Goal: Task Accomplishment & Management: Use online tool/utility

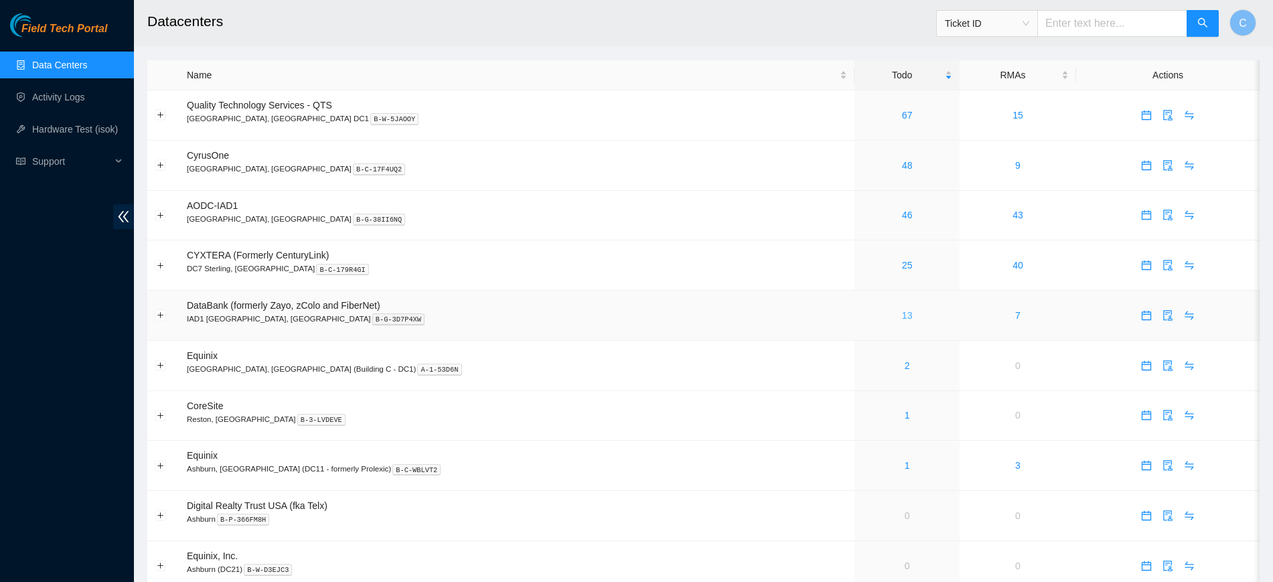
click at [902, 319] on link "13" at bounding box center [907, 315] width 11 height 11
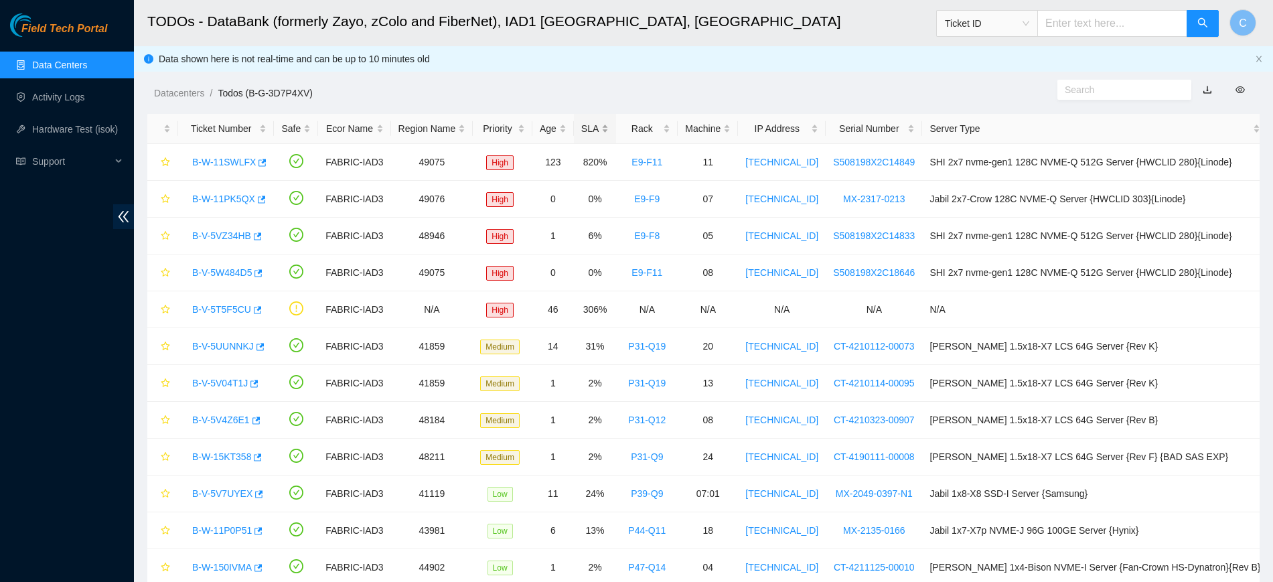
click at [598, 128] on div "SLA" at bounding box center [594, 128] width 27 height 15
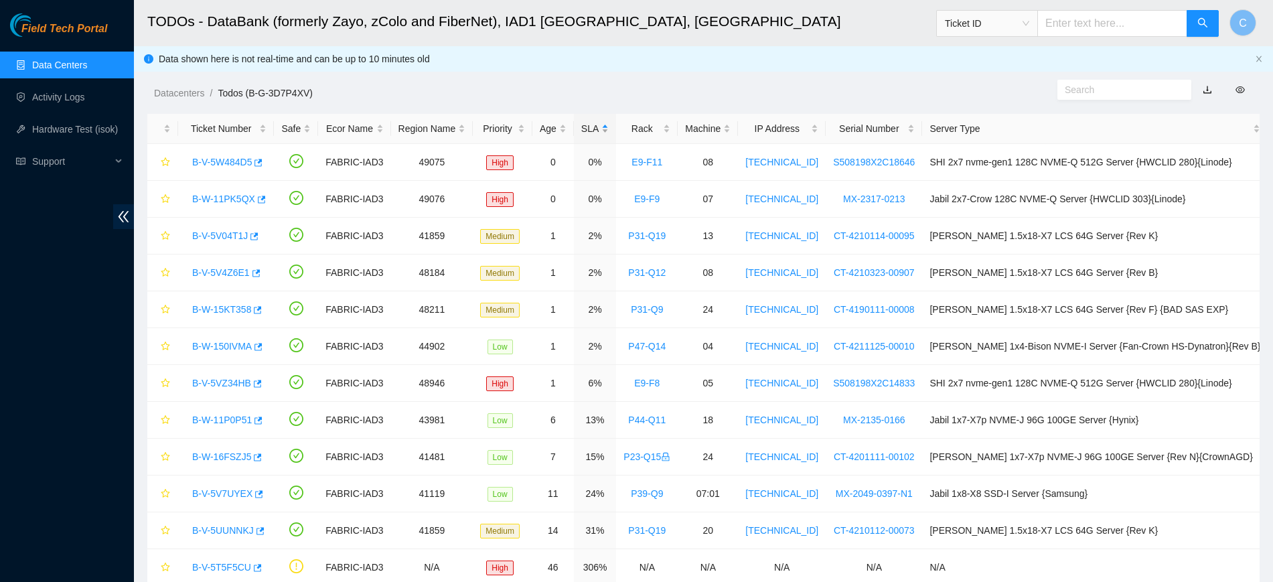
click at [598, 128] on div "SLA" at bounding box center [594, 128] width 27 height 15
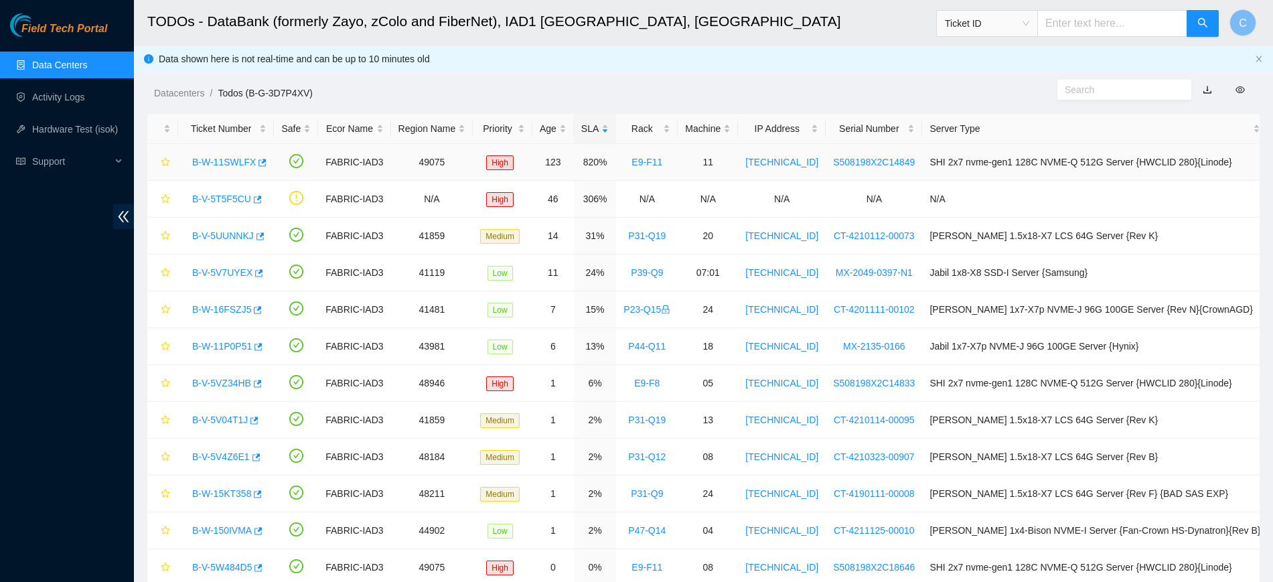
click at [230, 164] on link "B-W-11SWLFX" at bounding box center [224, 162] width 64 height 11
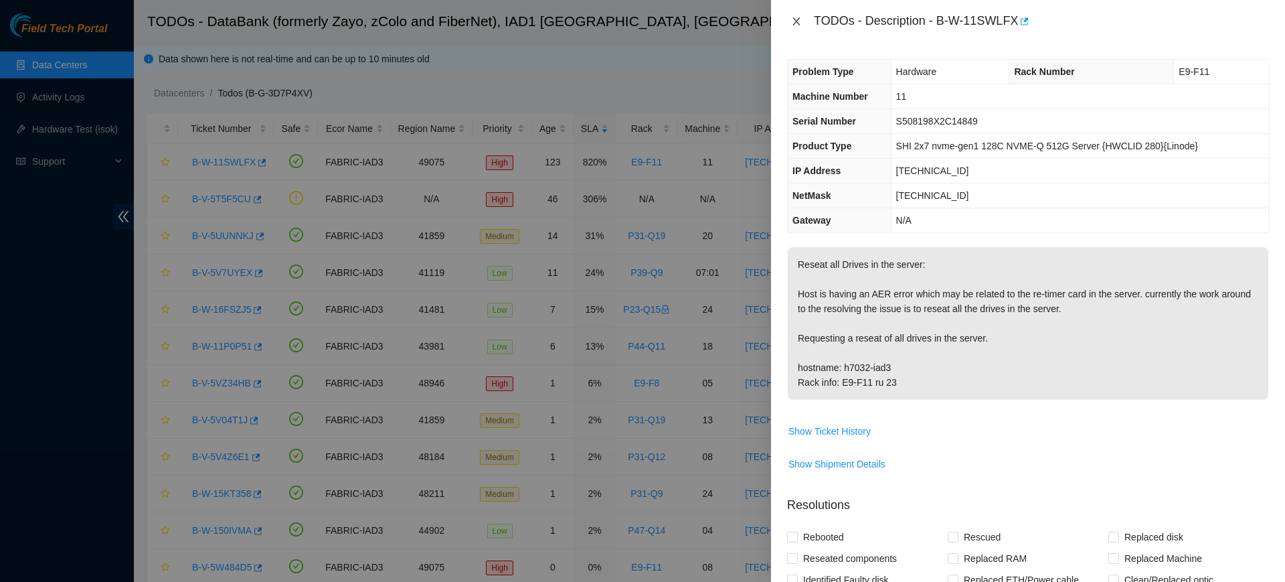
click at [797, 24] on icon "close" at bounding box center [796, 21] width 11 height 11
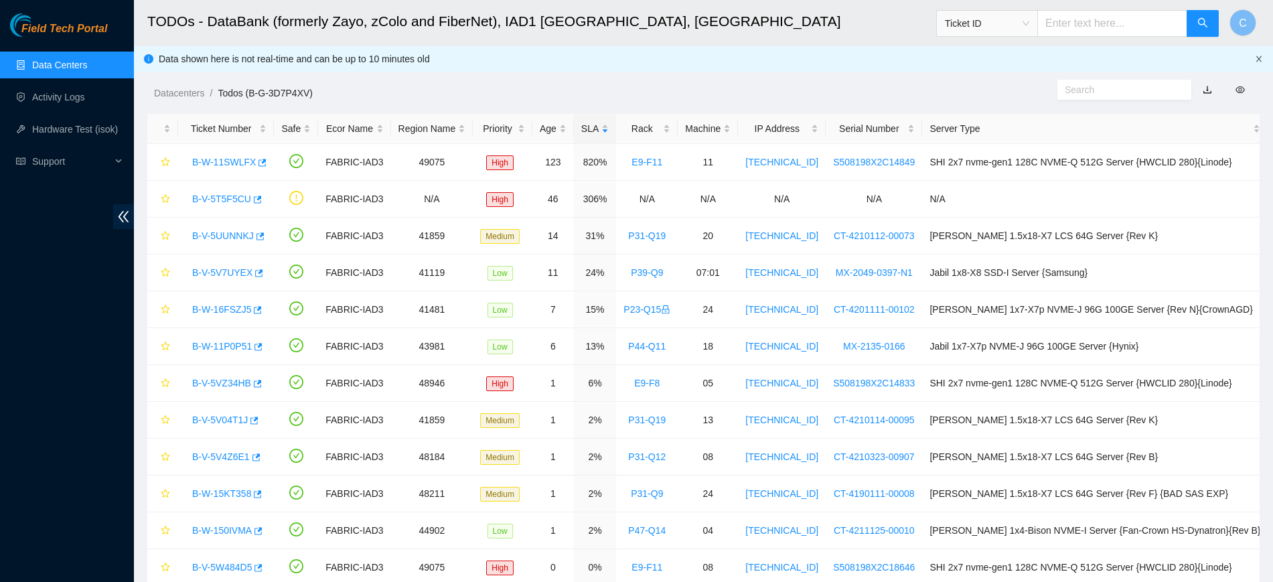
click at [1255, 57] on icon "close" at bounding box center [1258, 59] width 8 height 8
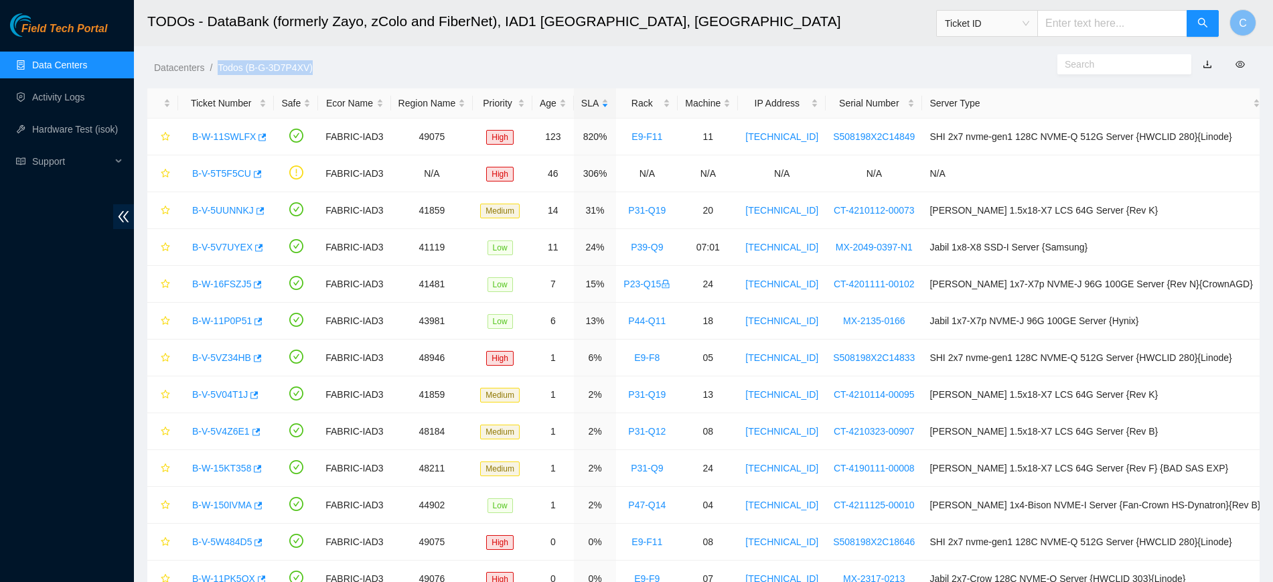
drag, startPoint x: 323, startPoint y: 66, endPoint x: 220, endPoint y: 68, distance: 103.8
click at [220, 68] on ol "Datacenters / Todos (B-G-3D7P4XV) /" at bounding box center [571, 67] width 834 height 15
drag, startPoint x: 267, startPoint y: 23, endPoint x: 144, endPoint y: 39, distance: 124.1
click at [144, 39] on header "TODOs - DataBank (formerly Zayo, zColo and FiberNet), IAD1 Ashburn, [GEOGRAPHIC…" at bounding box center [770, 23] width 1273 height 46
click at [356, 46] on header "TODOs - DataBank (formerly Zayo, zColo and FiberNet), IAD1 Ashburn, [GEOGRAPHIC…" at bounding box center [770, 23] width 1273 height 46
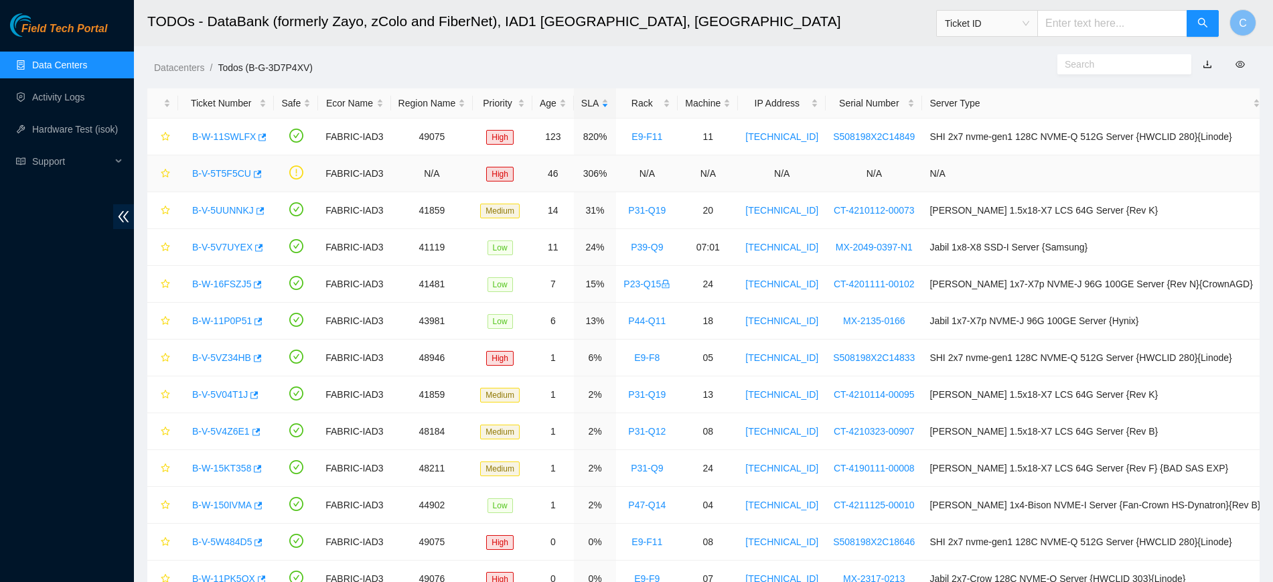
click at [221, 175] on link "B-V-5T5F5CU" at bounding box center [221, 173] width 59 height 11
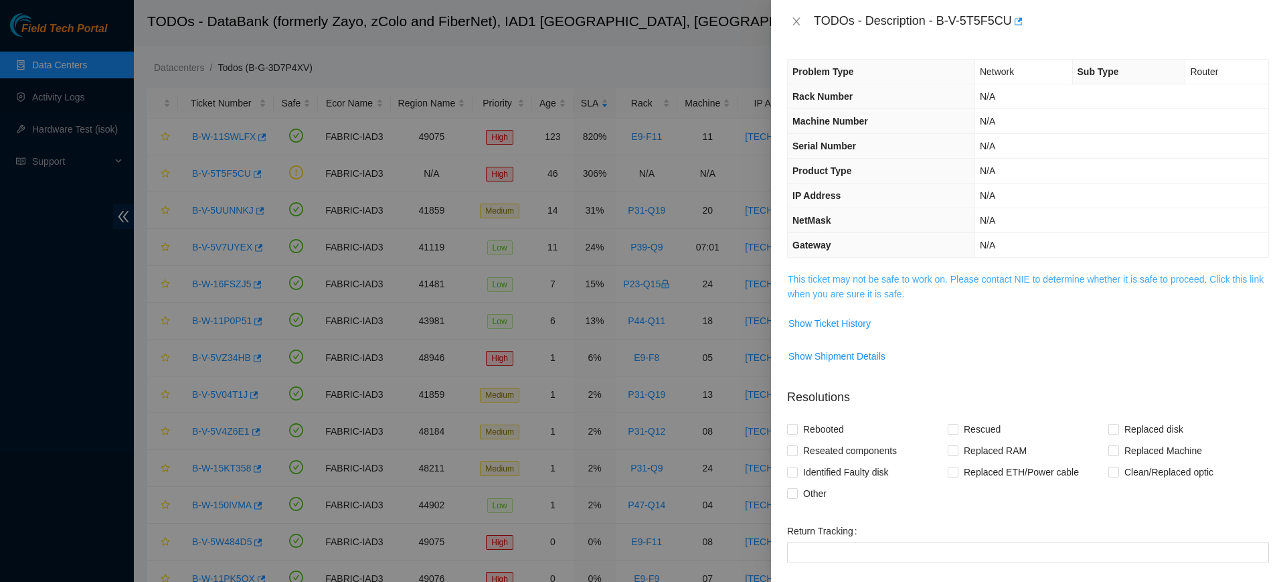
click at [947, 276] on link "This ticket may not be safe to work on. Please contact NIE to determine whether…" at bounding box center [1026, 286] width 476 height 25
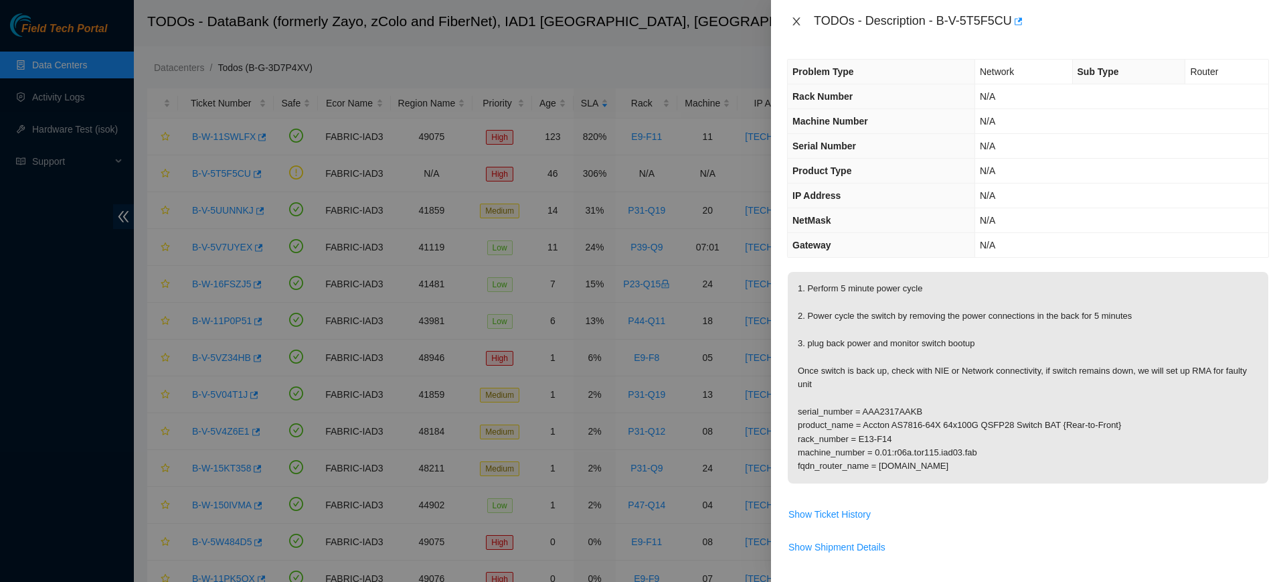
click at [799, 15] on button "Close" at bounding box center [796, 21] width 19 height 13
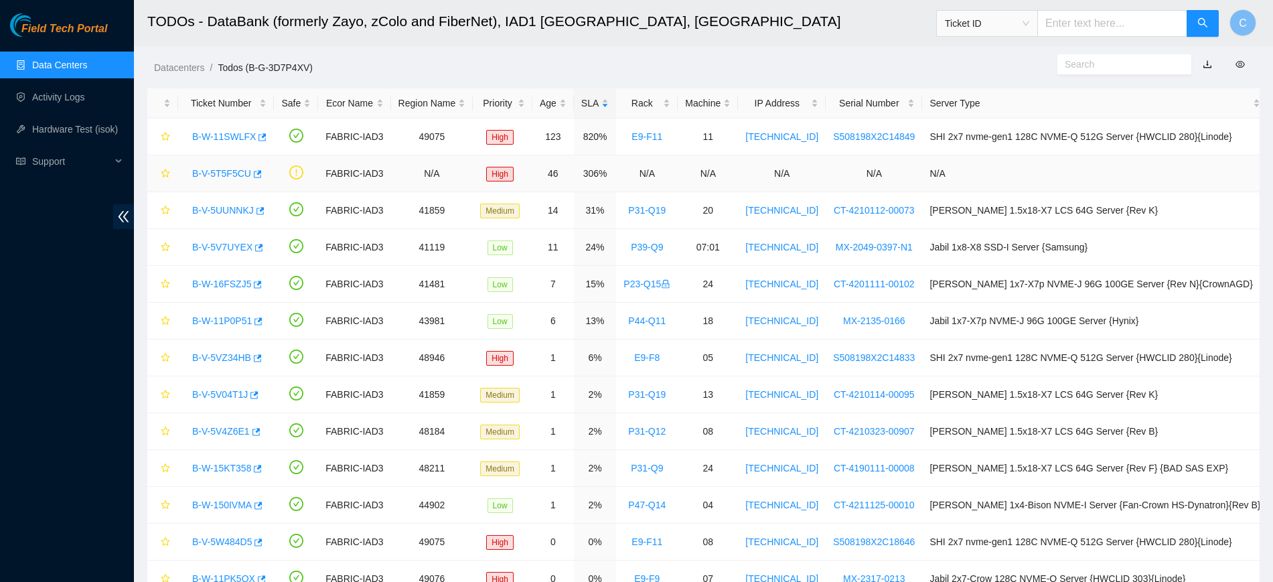
click at [226, 177] on link "B-V-5T5F5CU" at bounding box center [221, 173] width 59 height 11
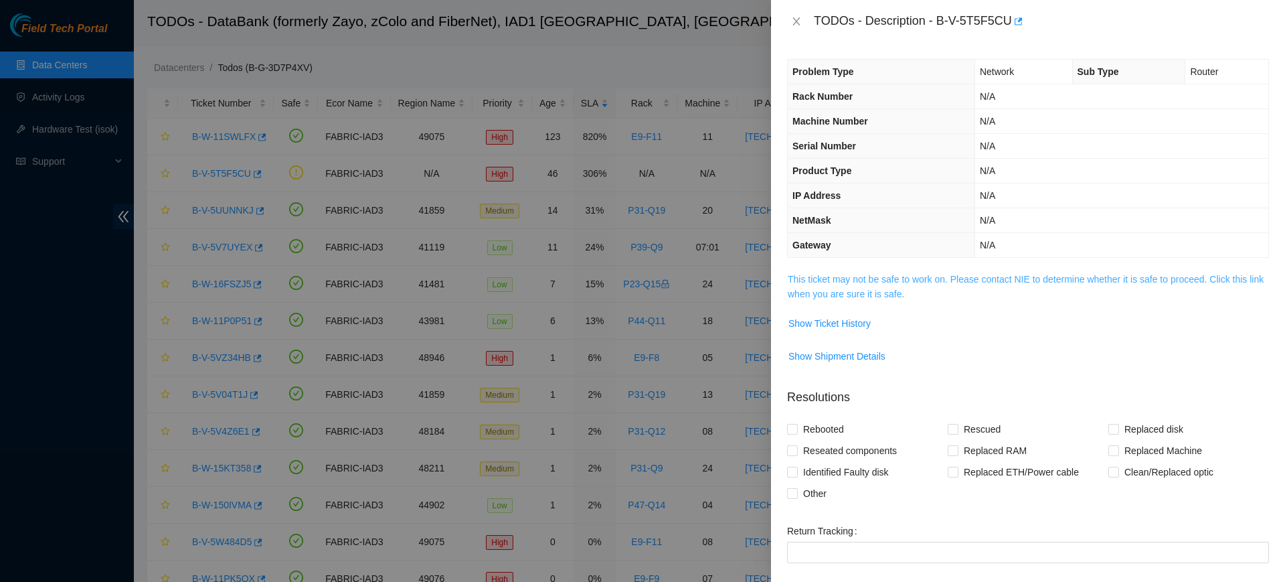
click at [926, 282] on link "This ticket may not be safe to work on. Please contact NIE to determine whether…" at bounding box center [1026, 286] width 476 height 25
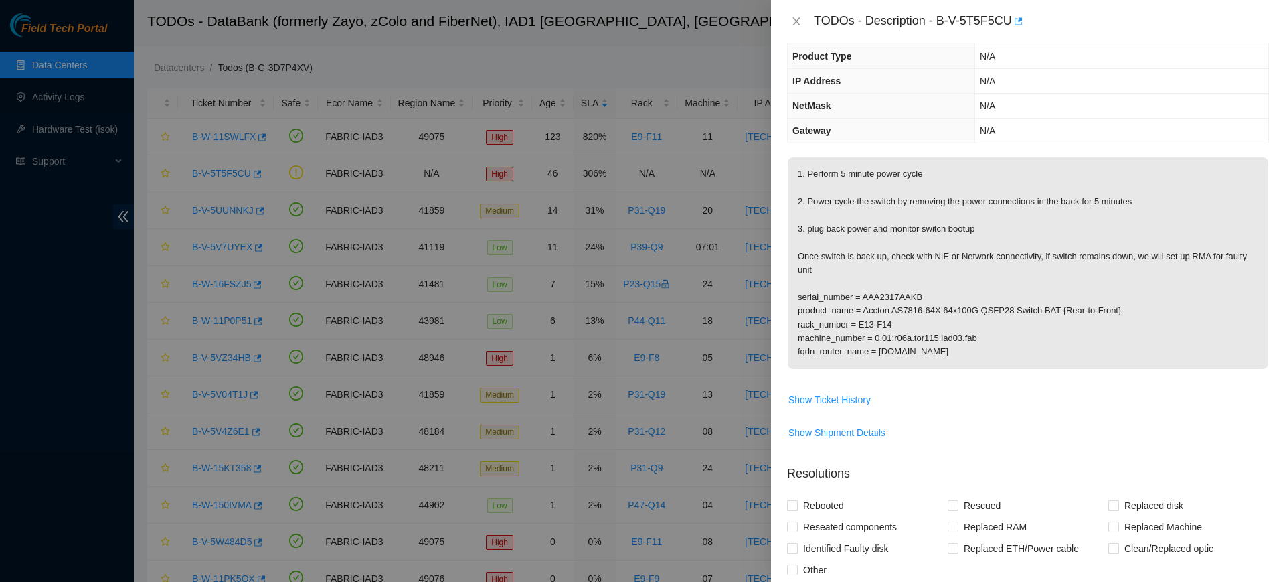
scroll to position [119, 0]
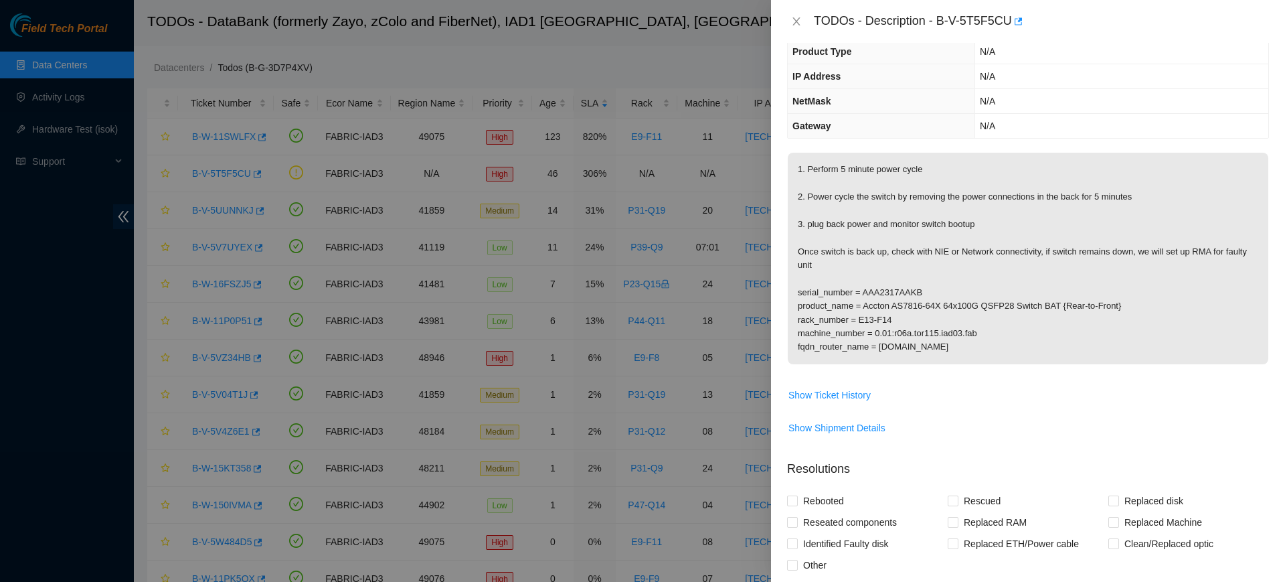
click at [847, 270] on p "1. Perform 5 minute power cycle 2. Power cycle the switch by removing the power…" at bounding box center [1028, 259] width 481 height 212
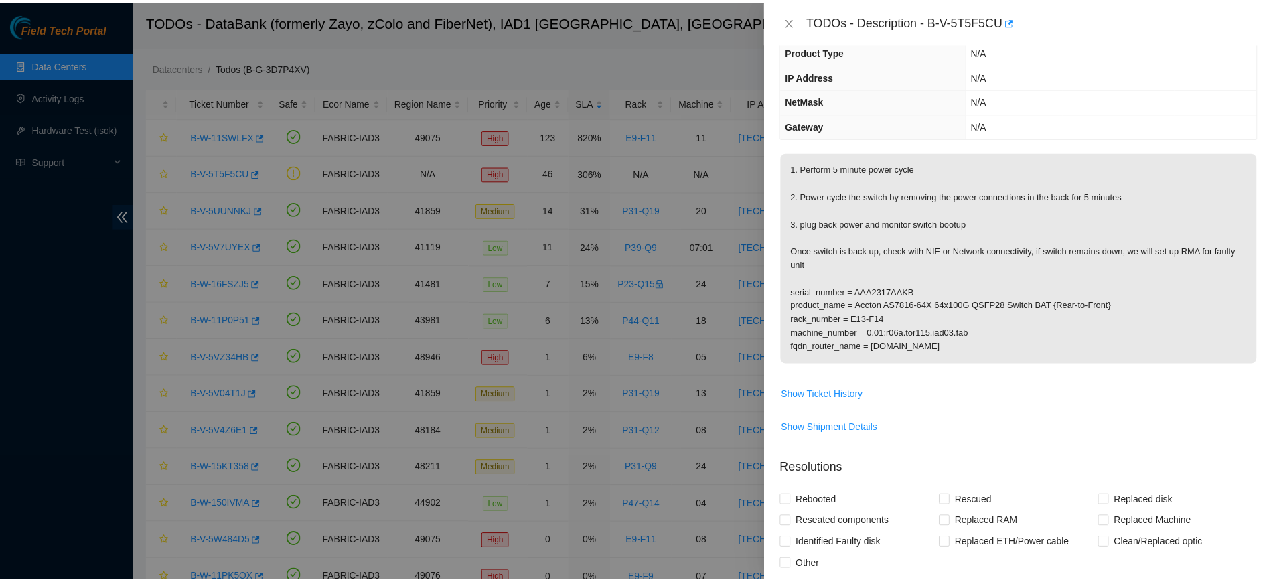
scroll to position [0, 0]
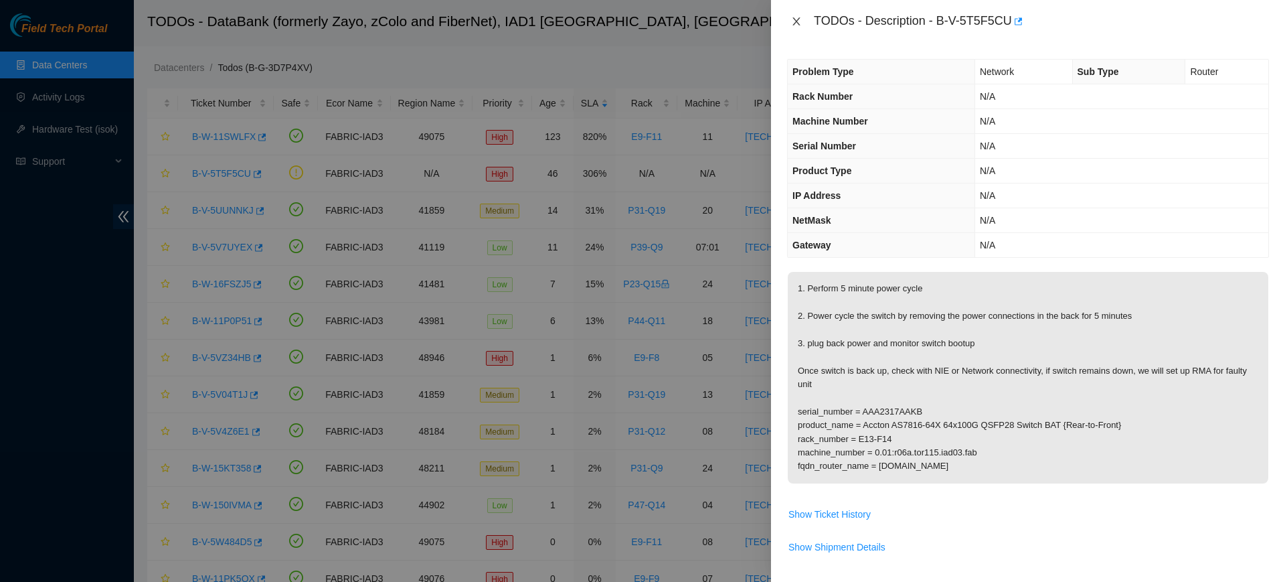
click at [795, 22] on icon "close" at bounding box center [796, 21] width 7 height 8
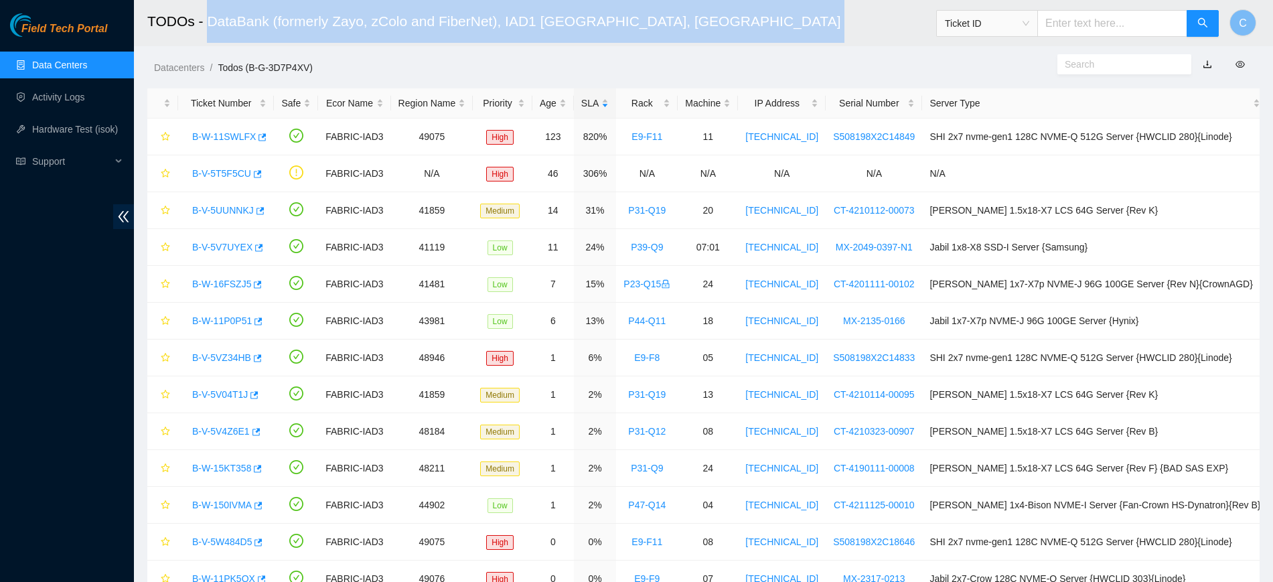
drag, startPoint x: 624, startPoint y: 23, endPoint x: 207, endPoint y: 37, distance: 417.3
click at [207, 37] on h2 "TODOs - DataBank (formerly Zayo, zColo and FiberNet), IAD1 [GEOGRAPHIC_DATA], […" at bounding box center [583, 21] width 872 height 43
click at [215, 23] on h2 "TODOs - DataBank (formerly Zayo, zColo and FiberNet), IAD1 [GEOGRAPHIC_DATA], […" at bounding box center [583, 21] width 872 height 43
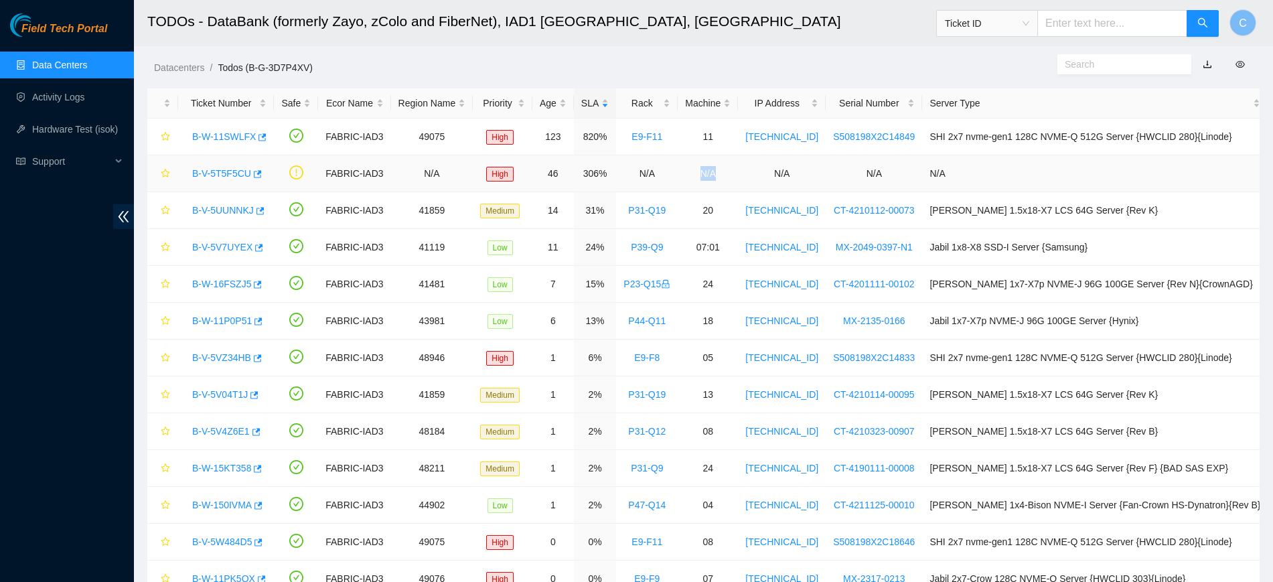
drag, startPoint x: 741, startPoint y: 171, endPoint x: 714, endPoint y: 173, distance: 26.9
click at [714, 173] on td "N/A" at bounding box center [707, 173] width 60 height 37
click at [87, 62] on link "Data Centers" at bounding box center [59, 65] width 55 height 11
